Goal: Task Accomplishment & Management: Complete application form

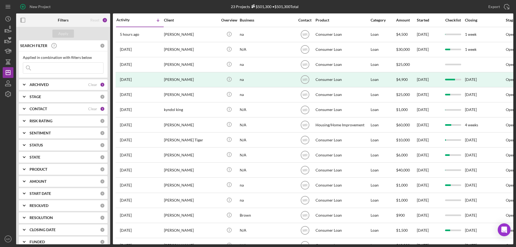
click at [322, 4] on div "23 Projects $501,300 • $501,300 Total" at bounding box center [265, 6] width 166 height 13
click at [35, 6] on div "New Project" at bounding box center [40, 6] width 21 height 11
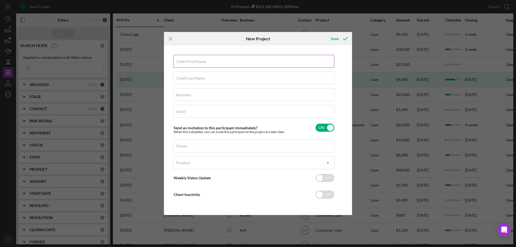
click at [186, 62] on label "Client First Name" at bounding box center [191, 61] width 30 height 4
click at [186, 62] on input "Client First Name" at bounding box center [253, 61] width 161 height 13
click at [259, 207] on div "Client First Name Required Client Last Name Required Business Required Email Re…" at bounding box center [257, 130] width 185 height 167
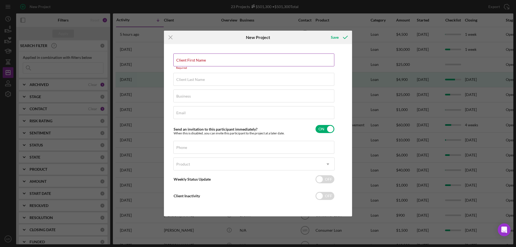
drag, startPoint x: 177, startPoint y: 58, endPoint x: 183, endPoint y: 56, distance: 6.3
click at [177, 58] on div "Client First Name Required" at bounding box center [253, 61] width 161 height 16
click at [187, 63] on input "Client First Name" at bounding box center [253, 59] width 161 height 13
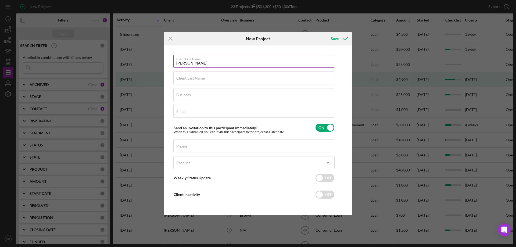
type input "[PERSON_NAME]"
type input "na"
type input "h"
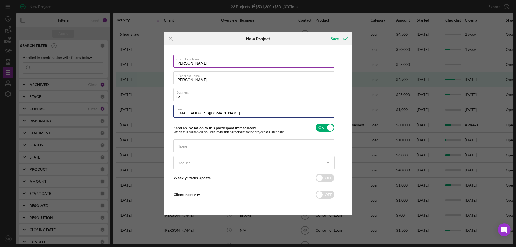
type input "josetello547@gmail.com"
drag, startPoint x: 180, startPoint y: 145, endPoint x: 191, endPoint y: 148, distance: 11.2
click at [182, 145] on label "Phone" at bounding box center [255, 143] width 158 height 6
click at [196, 146] on input "Phone" at bounding box center [253, 145] width 161 height 13
click at [341, 144] on div "Client First Name Sharon Client Last Name Marquez Business na Email josetello54…" at bounding box center [257, 130] width 185 height 167
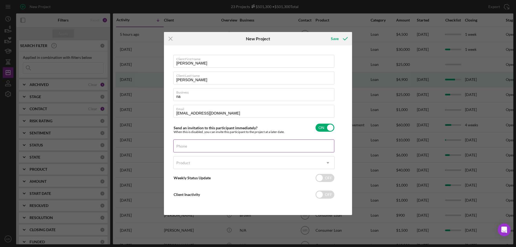
click at [181, 147] on label "Phone" at bounding box center [181, 146] width 11 height 4
click at [181, 147] on input "Phone" at bounding box center [253, 145] width 161 height 13
click at [192, 146] on input "Phone" at bounding box center [253, 145] width 161 height 13
click at [325, 33] on button "Save" at bounding box center [338, 38] width 27 height 11
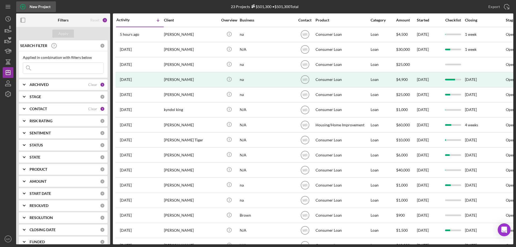
click at [30, 5] on div "New Project" at bounding box center [40, 6] width 21 height 11
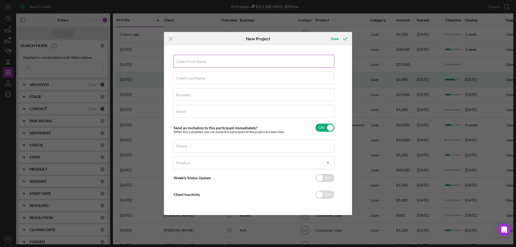
drag, startPoint x: 183, startPoint y: 61, endPoint x: 192, endPoint y: 61, distance: 8.1
click at [184, 60] on label "Client First Name" at bounding box center [191, 61] width 30 height 4
click at [183, 146] on label "Phone" at bounding box center [181, 146] width 11 height 4
click at [183, 146] on input "Phone" at bounding box center [253, 145] width 161 height 13
click at [189, 111] on div "Email Required" at bounding box center [253, 111] width 161 height 13
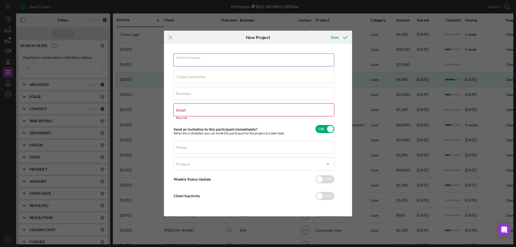
drag, startPoint x: 186, startPoint y: 63, endPoint x: 198, endPoint y: 64, distance: 12.8
click at [186, 63] on div "Client First Name Required" at bounding box center [253, 59] width 161 height 13
type input "[PERSON_NAME]"
click at [184, 95] on label "Business" at bounding box center [183, 93] width 15 height 4
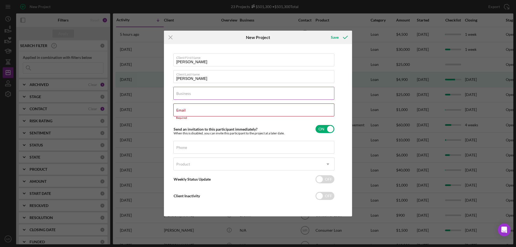
click at [184, 95] on input "Business" at bounding box center [253, 93] width 161 height 13
type input "na"
type input "josetello547@gmail.com"
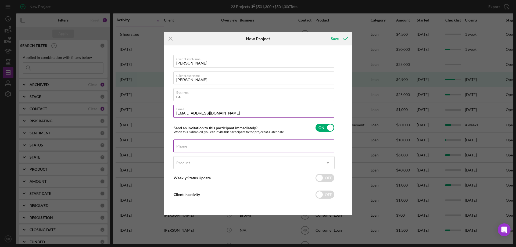
click at [197, 145] on div "Phone" at bounding box center [253, 145] width 161 height 13
type input "(580) 491-1558"
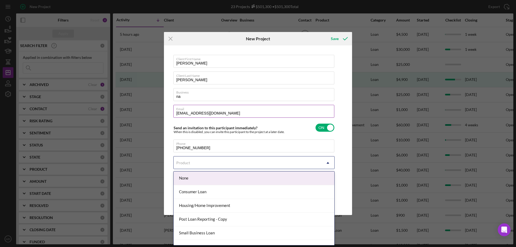
click at [236, 161] on div "Product" at bounding box center [248, 163] width 148 height 12
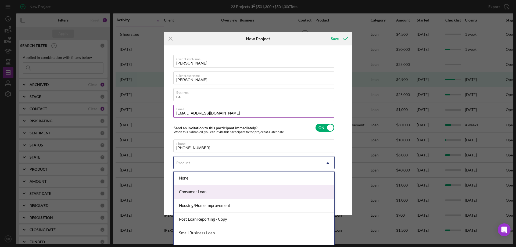
click at [230, 192] on div "Consumer Loan" at bounding box center [254, 192] width 161 height 14
checkbox input "true"
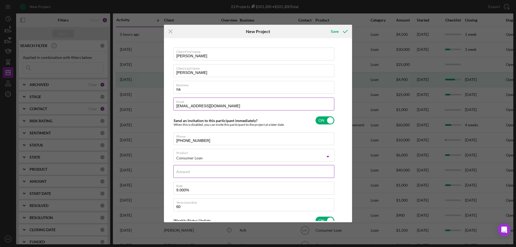
click at [200, 171] on div "Amount" at bounding box center [253, 171] width 161 height 13
type input "$1"
type textarea "Here's a snapshot of information that has been fully approved, as well as the i…"
type input "$10"
type textarea "Here's a snapshot of information that has been fully approved, as well as the i…"
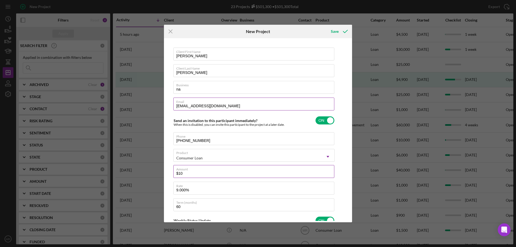
type input "$100"
type textarea "Here's a snapshot of information that has been fully approved, as well as the i…"
type input "$1,000"
type textarea "Here's a snapshot of information that has been fully approved, as well as the i…"
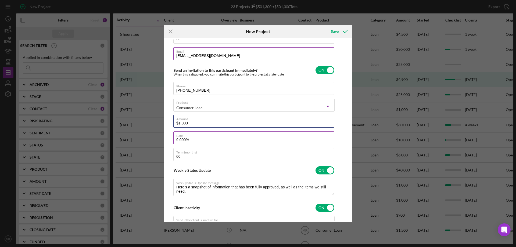
scroll to position [54, 0]
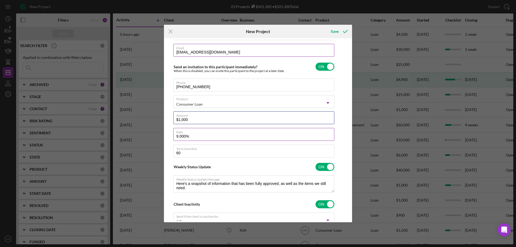
type input "$1,000"
type textarea "Here's a snapshot of information that has been fully approved, as well as the i…"
click at [211, 137] on input "9.000%" at bounding box center [253, 134] width 161 height 13
click at [213, 135] on input "9.000%" at bounding box center [253, 134] width 161 height 13
click at [175, 135] on input "9.000%" at bounding box center [253, 134] width 161 height 13
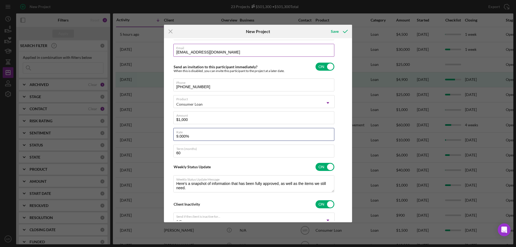
type input "1%"
type textarea "Here's a snapshot of information that has been fully approved, as well as the i…"
type input "10%"
type textarea "Here's a snapshot of information that has been fully approved, as well as the i…"
type input "10.000%"
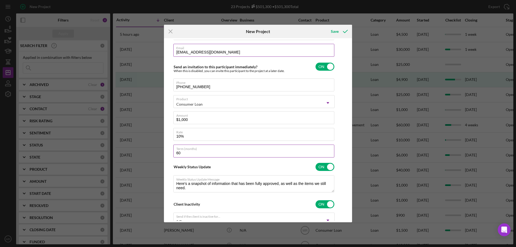
type textarea "Here's a snapshot of information that has been fully approved, as well as the i…"
click at [214, 152] on input "60" at bounding box center [253, 151] width 161 height 13
type input "601"
type textarea "Here's a snapshot of information that has been fully approved, as well as the i…"
type input "6,012"
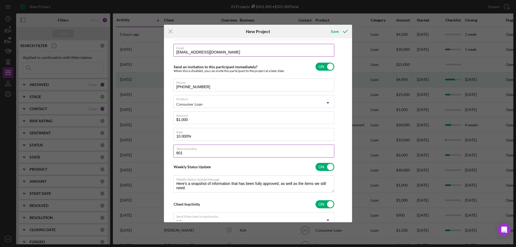
type textarea "Here's a snapshot of information that has been fully approved, as well as the i…"
type input "612"
type textarea "Here's a snapshot of information that has been fully approved, as well as the i…"
type input "12"
type textarea "Here's a snapshot of information that has been fully approved, as well as the i…"
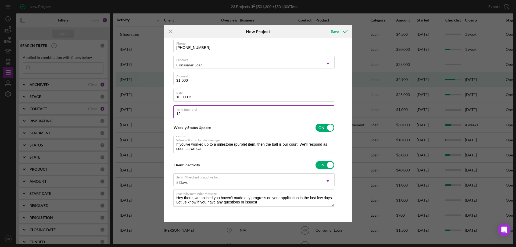
scroll to position [0, 0]
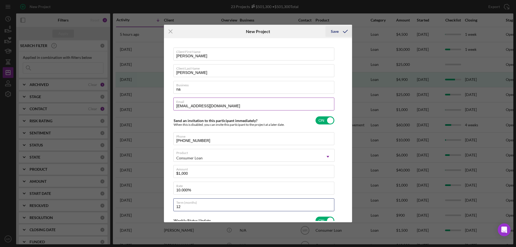
type input "12"
click at [340, 30] on icon "submit" at bounding box center [345, 31] width 13 height 13
type textarea "Here's a snapshot of information that has been fully approved, as well as the i…"
checkbox input "false"
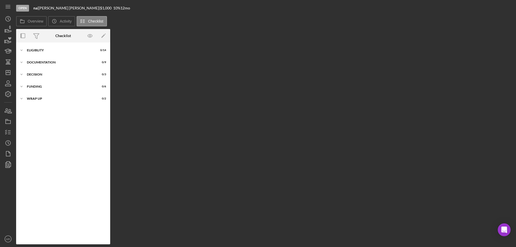
click at [314, 105] on div "Overview Internal Workflow Stage Open Icon/Dropdown Arrow Archive (can unarchiv…" at bounding box center [264, 136] width 497 height 215
click at [280, 69] on div "Overview Internal Workflow Stage Open Icon/Dropdown Arrow Archive (can unarchiv…" at bounding box center [264, 136] width 497 height 215
click at [264, 116] on div "Overview Internal Workflow Stage Open Icon/Dropdown Arrow Archive (can unarchiv…" at bounding box center [264, 136] width 497 height 215
click at [412, 128] on div "Overview Internal Workflow Stage Open Icon/Dropdown Arrow Archive (can unarchiv…" at bounding box center [264, 136] width 497 height 215
click at [5, 75] on icon "Icon/Dashboard" at bounding box center [7, 72] width 13 height 13
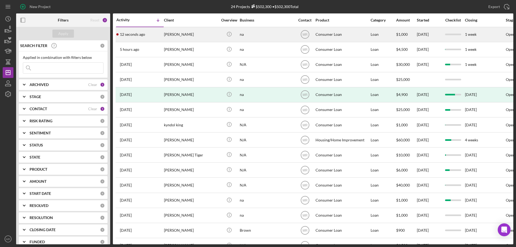
click at [206, 31] on div "[PERSON_NAME]" at bounding box center [191, 34] width 54 height 14
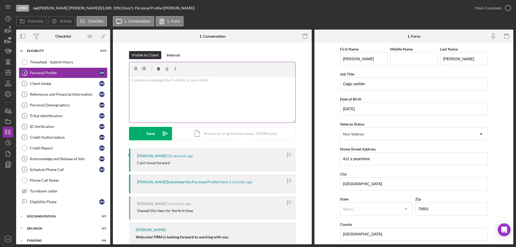
click at [159, 89] on div "v Color teal Color pink Remove color Add row above Add row below Add column bef…" at bounding box center [212, 98] width 166 height 47
drag, startPoint x: 146, startPoint y: 130, endPoint x: 171, endPoint y: 128, distance: 24.8
click at [146, 130] on div "Send" at bounding box center [150, 133] width 8 height 13
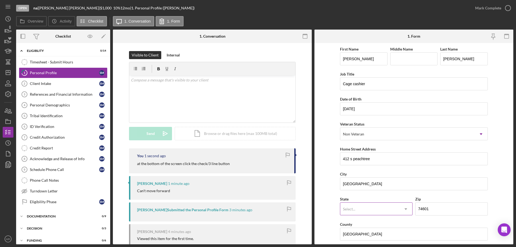
click at [404, 208] on icon "Icon/Dropdown Arrow" at bounding box center [405, 209] width 13 height 13
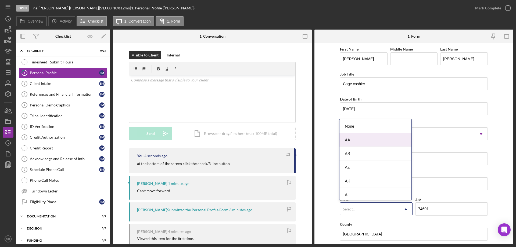
click at [374, 141] on div "AA" at bounding box center [375, 140] width 72 height 14
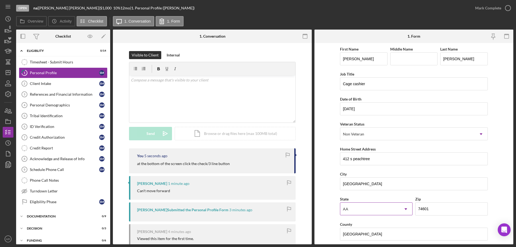
click at [380, 207] on div "AA" at bounding box center [369, 209] width 59 height 12
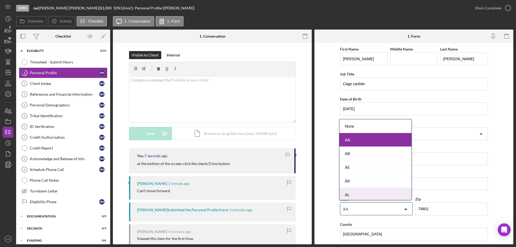
click at [411, 188] on div "None AA AB AE AK AL AP AR AS AZ BC CA CO CT DC DE FL FM GA GU HI IA ID IL IN KS…" at bounding box center [375, 159] width 73 height 81
click at [406, 188] on div "AL" at bounding box center [375, 195] width 72 height 14
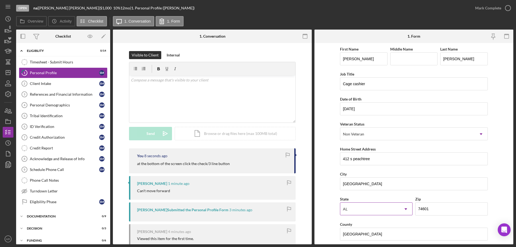
click at [395, 212] on div "AL" at bounding box center [369, 209] width 59 height 12
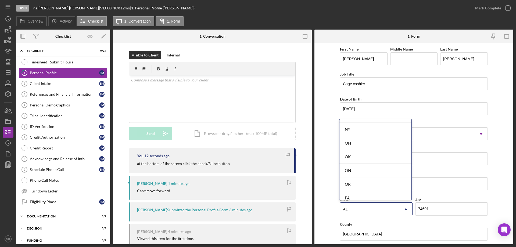
scroll to position [704, 0]
click at [364, 147] on div "OK" at bounding box center [375, 149] width 72 height 14
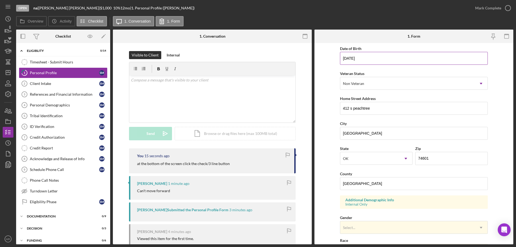
scroll to position [0, 0]
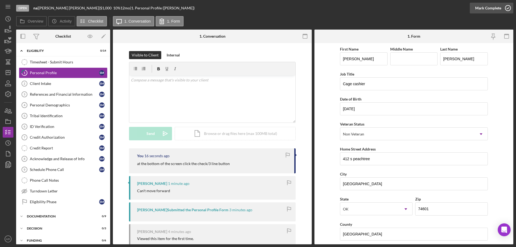
click at [507, 7] on icon "button" at bounding box center [507, 7] width 13 height 13
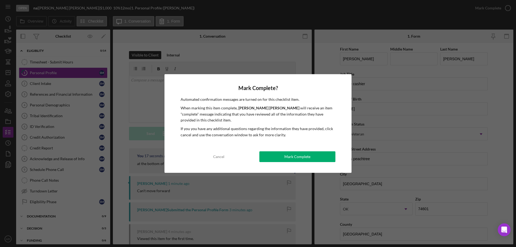
click at [289, 156] on div "Mark Complete" at bounding box center [297, 156] width 26 height 11
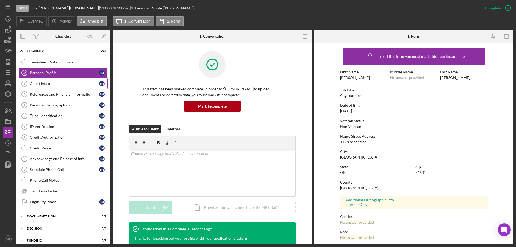
click at [34, 84] on div "Client Intake" at bounding box center [64, 83] width 69 height 4
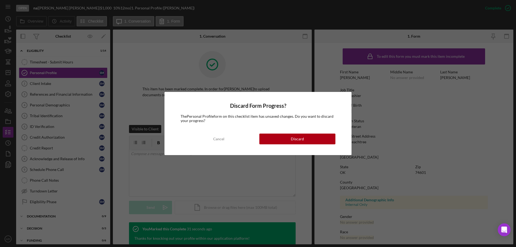
click at [314, 139] on button "Discard" at bounding box center [297, 139] width 76 height 11
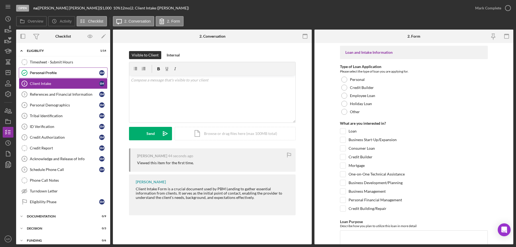
click at [42, 72] on div "Personal Profile" at bounding box center [64, 73] width 69 height 4
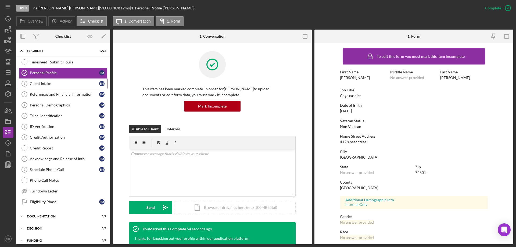
click at [35, 82] on div "Client Intake" at bounding box center [64, 83] width 69 height 4
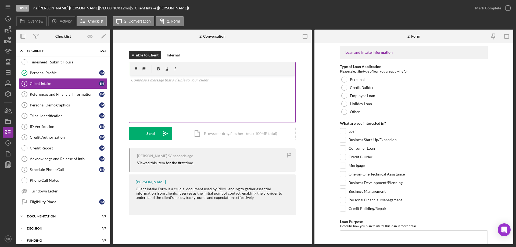
click at [172, 98] on div "v Color teal Color pink Remove color Add row above Add row below Add column bef…" at bounding box center [212, 98] width 166 height 47
click at [144, 131] on button "Send Icon/icon-invite-send" at bounding box center [150, 133] width 43 height 13
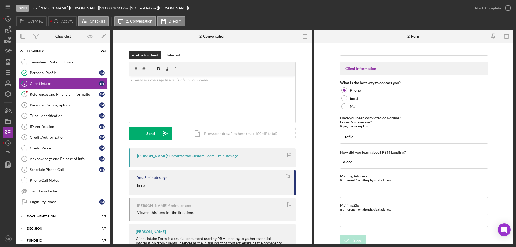
scroll to position [750, 0]
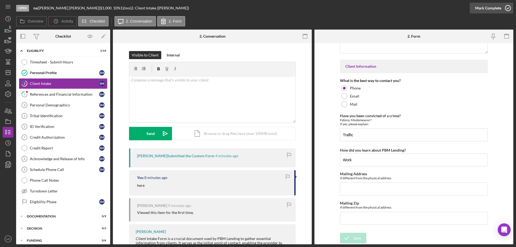
click at [508, 9] on icon "button" at bounding box center [507, 7] width 13 height 13
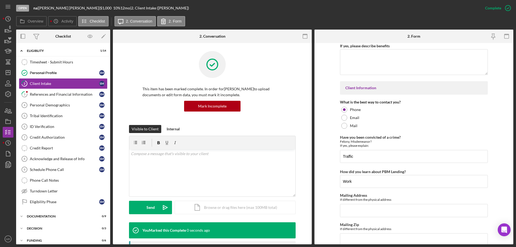
scroll to position [771, 0]
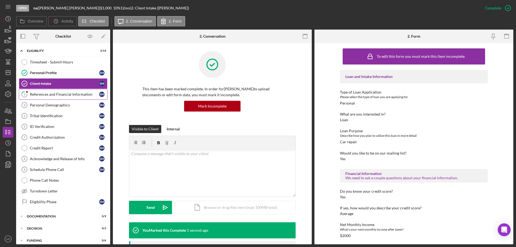
click at [52, 92] on div "References and Financial Information" at bounding box center [64, 94] width 69 height 4
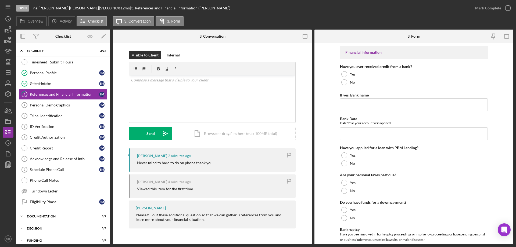
click at [253, 47] on div "Visible to Client Internal v Color teal Color pink Remove color Add row above A…" at bounding box center [212, 141] width 199 height 196
click at [270, 11] on div "Open na | [PERSON_NAME] | $1,000 $1,000 10 % 12 mo | 3. References and Financia…" at bounding box center [243, 8] width 454 height 16
click at [8, 73] on line "button" at bounding box center [8, 73] width 4 height 0
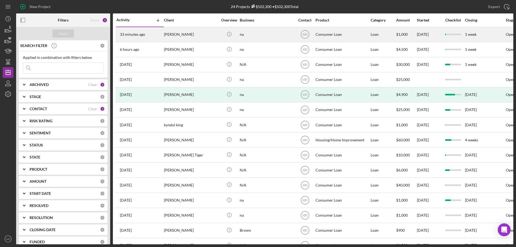
click at [270, 34] on div "na" at bounding box center [267, 34] width 54 height 14
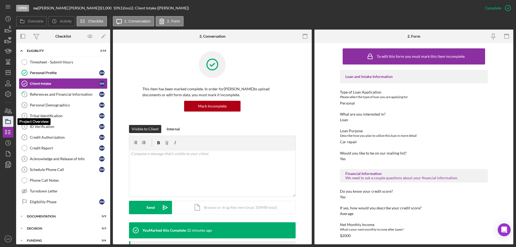
click at [7, 121] on icon "button" at bounding box center [7, 121] width 13 height 13
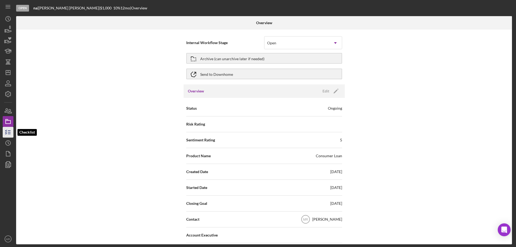
click at [9, 131] on icon "button" at bounding box center [7, 131] width 13 height 13
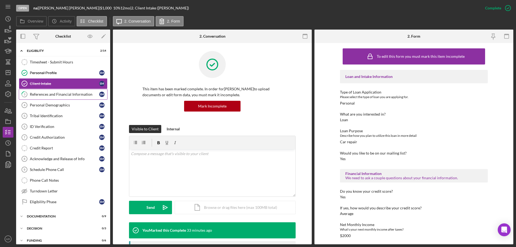
click at [44, 95] on div "References and Financial Information" at bounding box center [64, 94] width 69 height 4
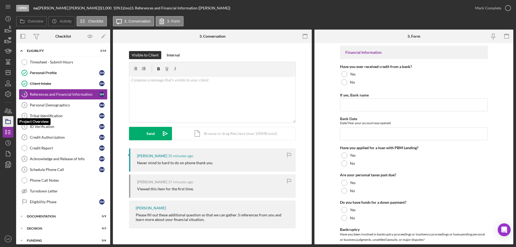
click at [7, 121] on icon "button" at bounding box center [7, 121] width 13 height 13
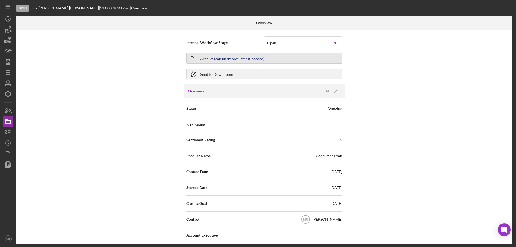
click at [249, 57] on div "Archive (can unarchive later if needed)" at bounding box center [232, 58] width 64 height 10
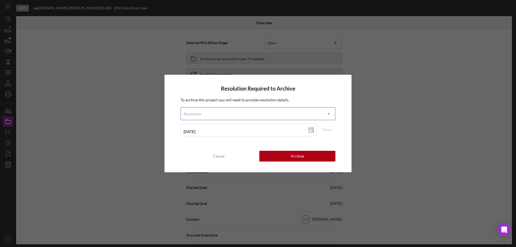
click at [296, 113] on div "Resolution" at bounding box center [251, 114] width 141 height 12
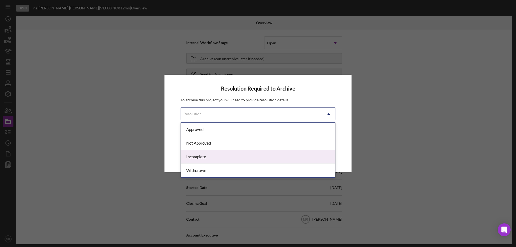
click at [220, 157] on div "Incomplete" at bounding box center [258, 157] width 154 height 14
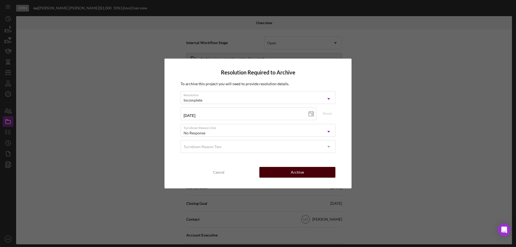
click at [306, 171] on button "Archive" at bounding box center [297, 172] width 76 height 11
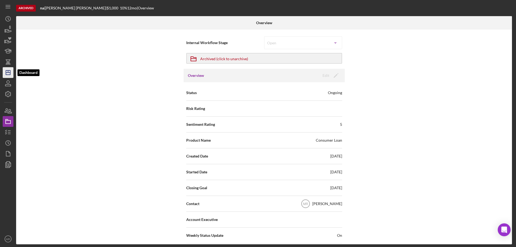
click at [6, 74] on icon "Icon/Dashboard" at bounding box center [7, 72] width 13 height 13
